Goal: Find specific page/section: Find specific page/section

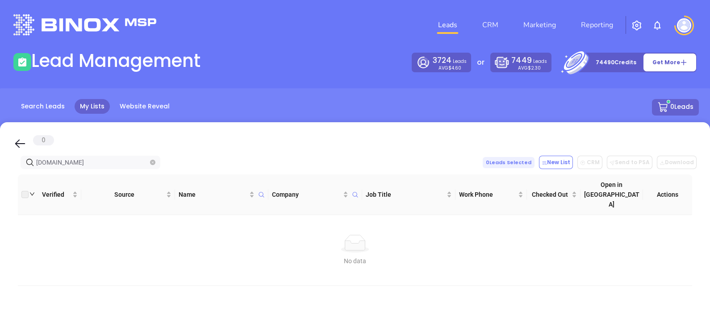
click at [155, 161] on span "[DOMAIN_NAME]" at bounding box center [91, 162] width 140 height 13
click at [148, 162] on input "[DOMAIN_NAME]" at bounding box center [92, 163] width 112 height 10
click at [155, 165] on span at bounding box center [152, 163] width 5 height 10
click at [152, 160] on icon "close-circle" at bounding box center [152, 162] width 5 height 5
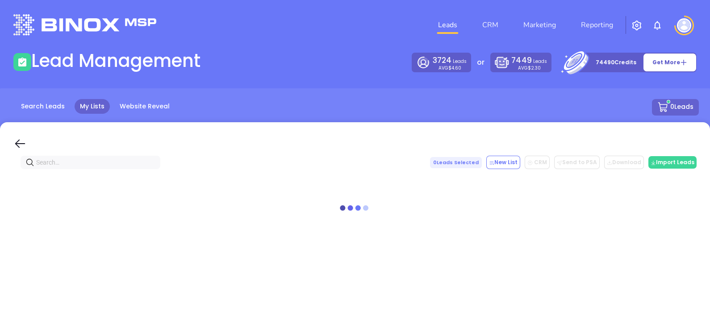
paste input "[DOMAIN_NAME]"
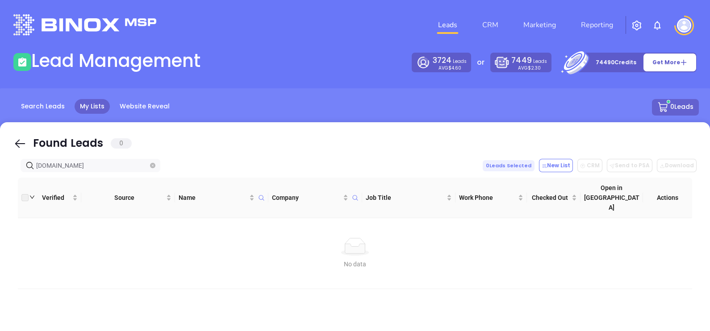
type input "[DOMAIN_NAME]"
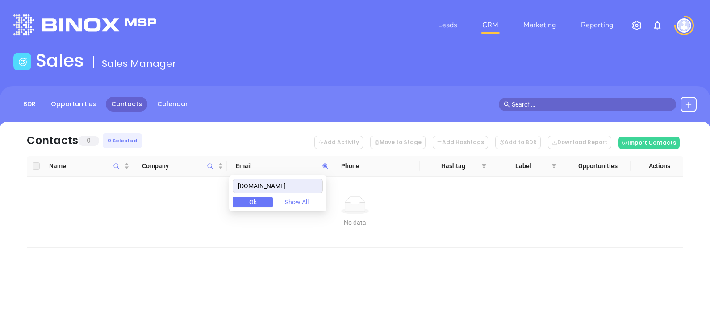
type input "[DOMAIN_NAME]"
